Goal: Find specific page/section: Find specific page/section

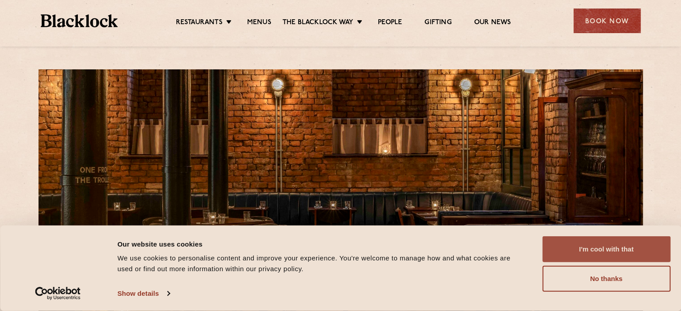
click at [585, 250] on button "I'm cool with that" at bounding box center [606, 249] width 128 height 26
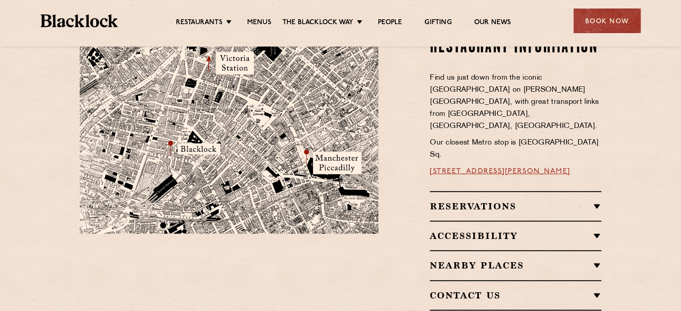
scroll to position [313, 0]
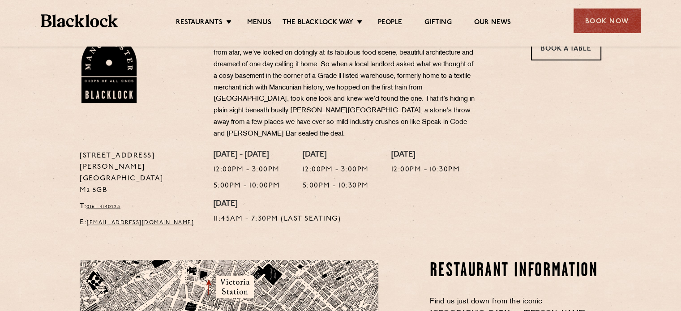
click at [258, 15] on ul "Restaurants Soho City Shoreditch Covent Garden Canary Wharf Manchester Birmingh…" at bounding box center [343, 21] width 451 height 14
click at [258, 23] on link "Menus" at bounding box center [259, 23] width 24 height 10
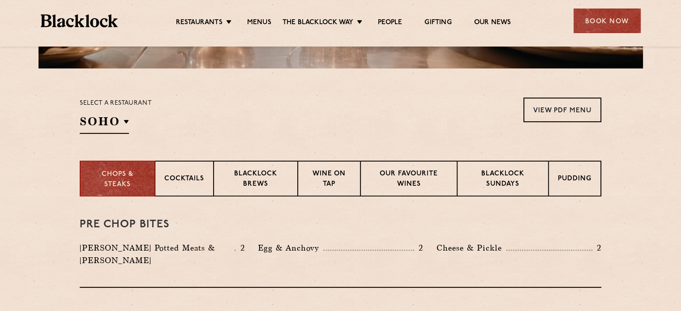
scroll to position [313, 0]
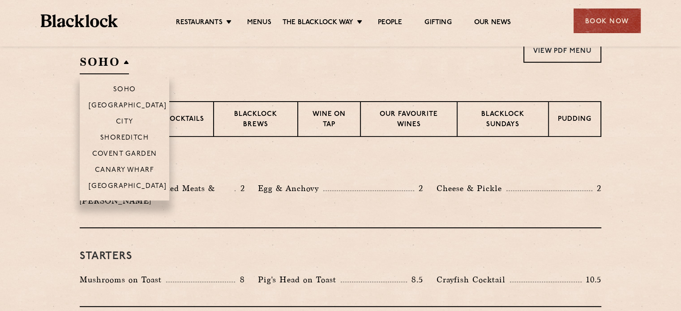
click at [108, 57] on h2 "SOHO" at bounding box center [104, 64] width 49 height 20
click at [127, 183] on li "[GEOGRAPHIC_DATA]" at bounding box center [125, 189] width 90 height 23
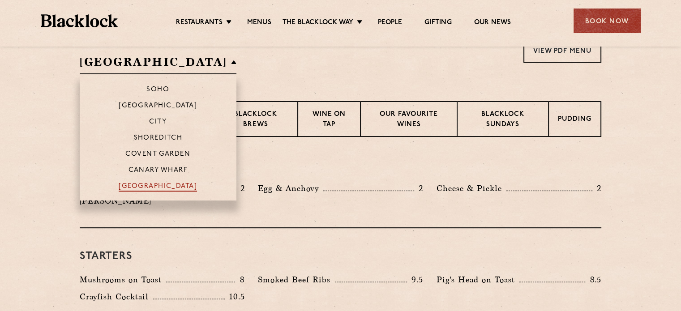
click at [130, 186] on p "[GEOGRAPHIC_DATA]" at bounding box center [158, 187] width 78 height 9
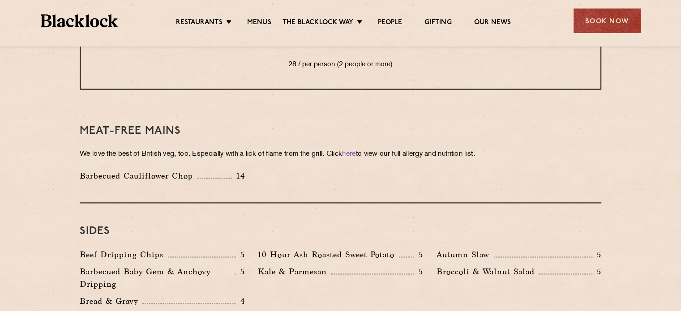
scroll to position [1298, 0]
